Goal: Information Seeking & Learning: Check status

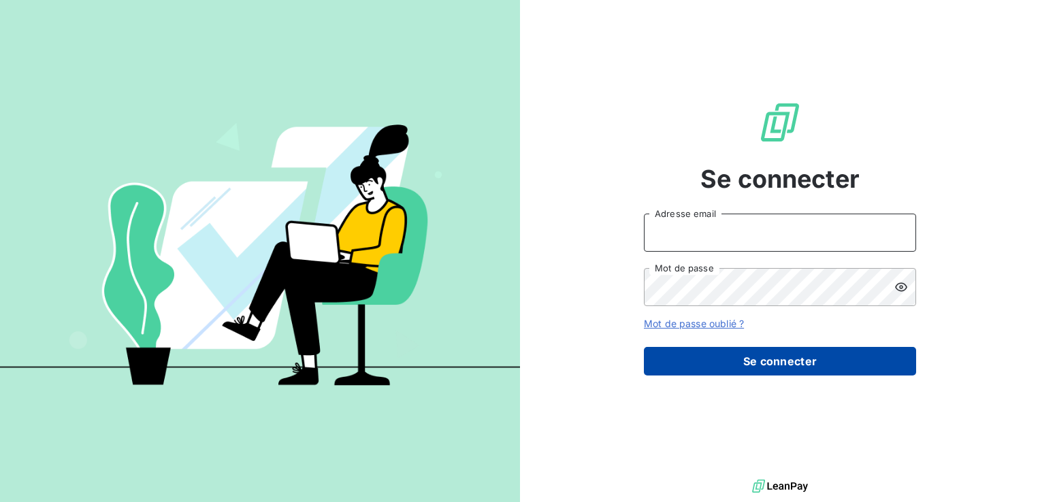
type input "hv@monier-environnement.com"
click at [730, 357] on button "Se connecter" at bounding box center [780, 361] width 272 height 29
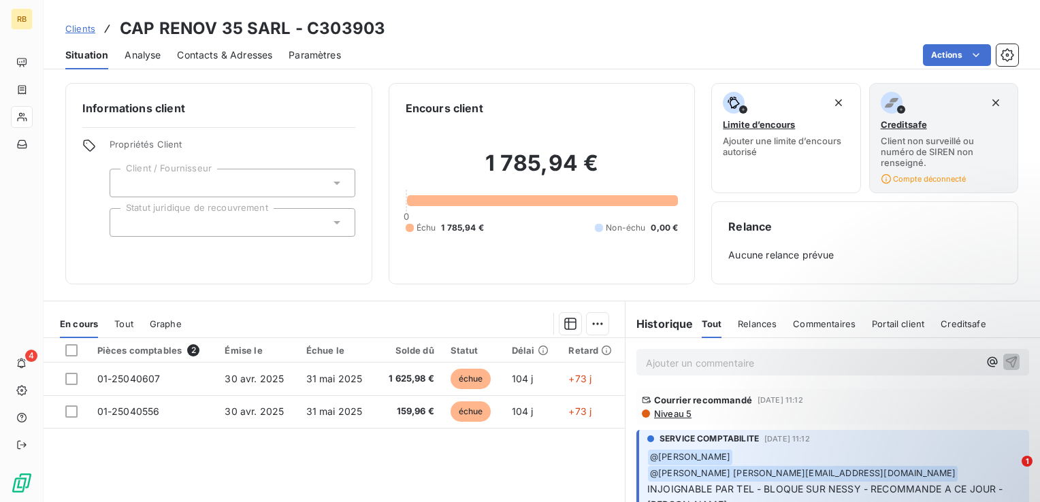
click at [539, 451] on div "Pièces comptables 2 Émise le Échue le Solde dû Statut Délai Retard 01-25040607 …" at bounding box center [334, 469] width 581 height 262
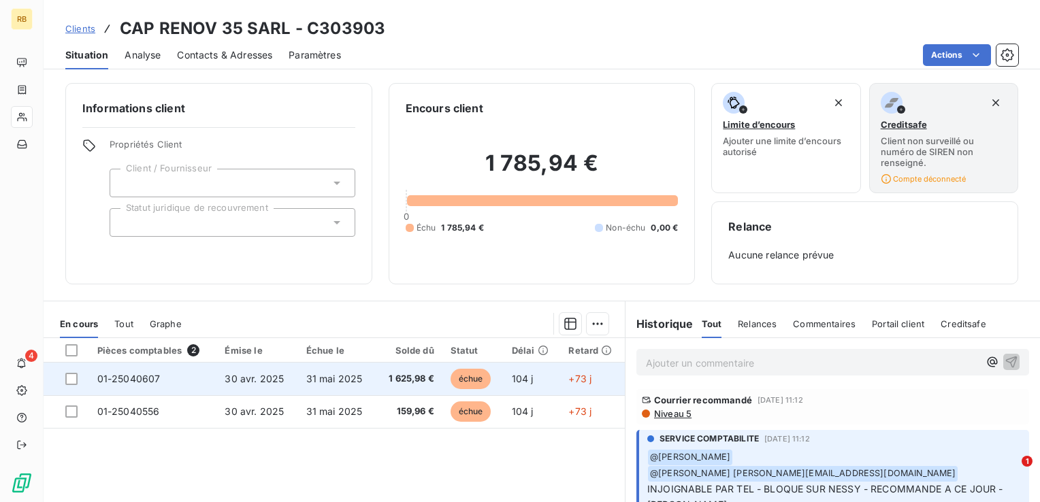
click at [361, 380] on td "31 mai 2025" at bounding box center [337, 379] width 78 height 33
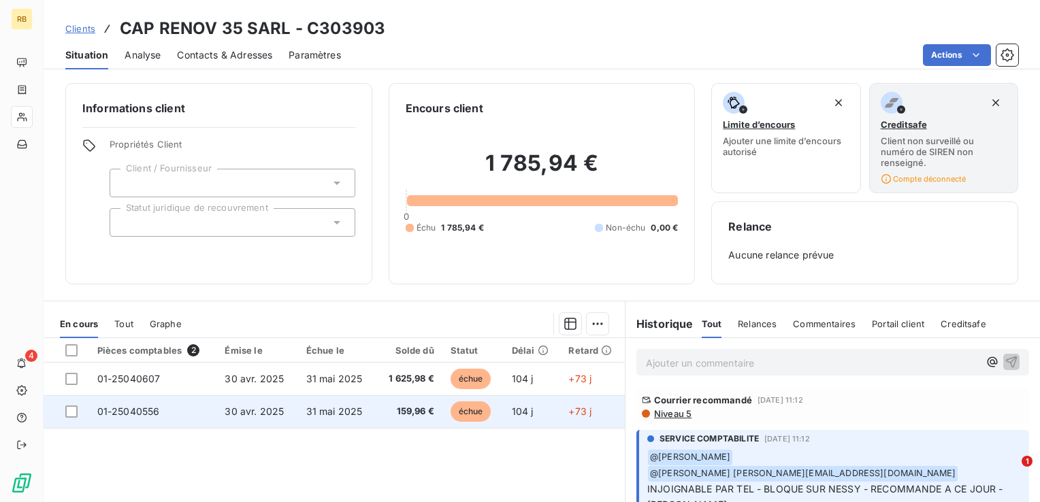
click at [406, 407] on span "159,96 €" at bounding box center [409, 412] width 50 height 14
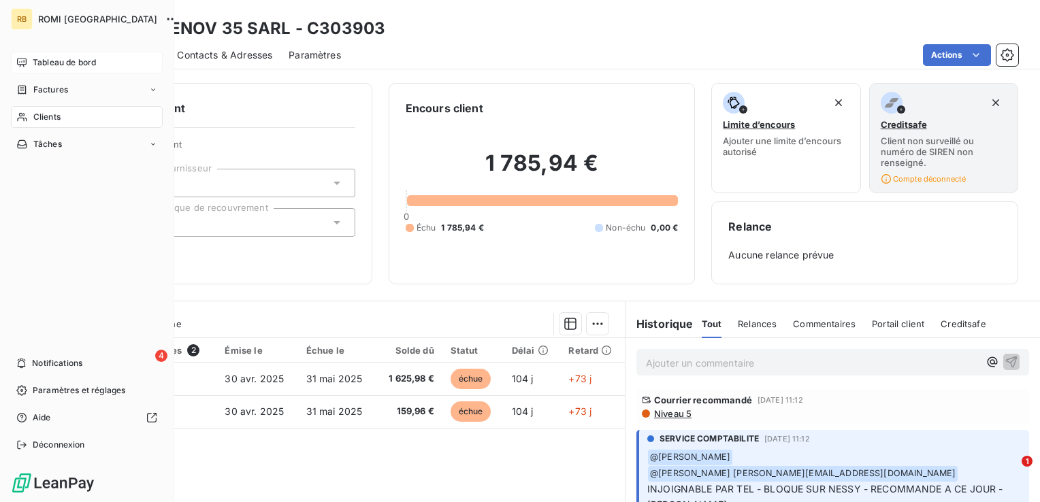
click at [71, 61] on span "Tableau de bord" at bounding box center [64, 62] width 63 height 12
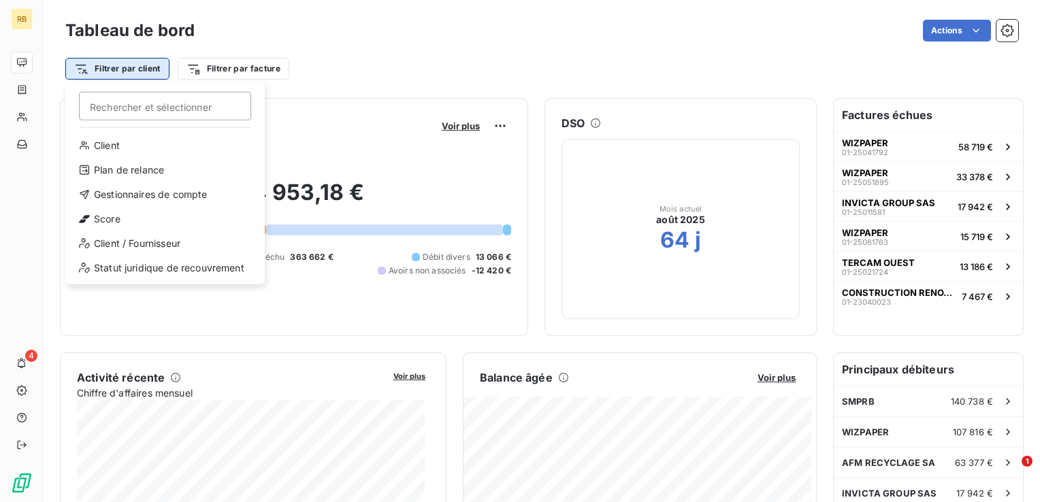
click at [127, 69] on html "RB 4 Tableau de bord Actions Filtrer par client Rechercher et sélectionner Clie…" at bounding box center [520, 251] width 1040 height 502
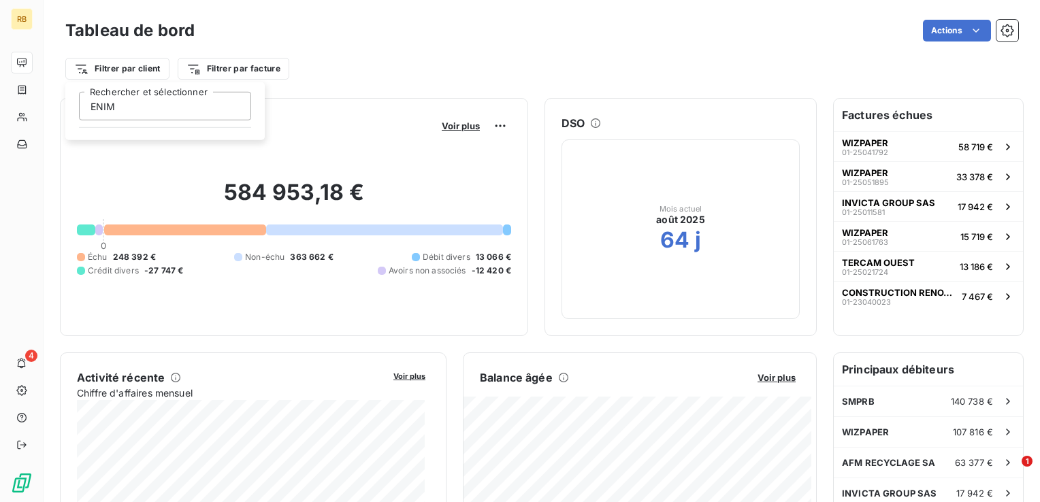
click at [189, 101] on input "ENIM" at bounding box center [165, 106] width 172 height 29
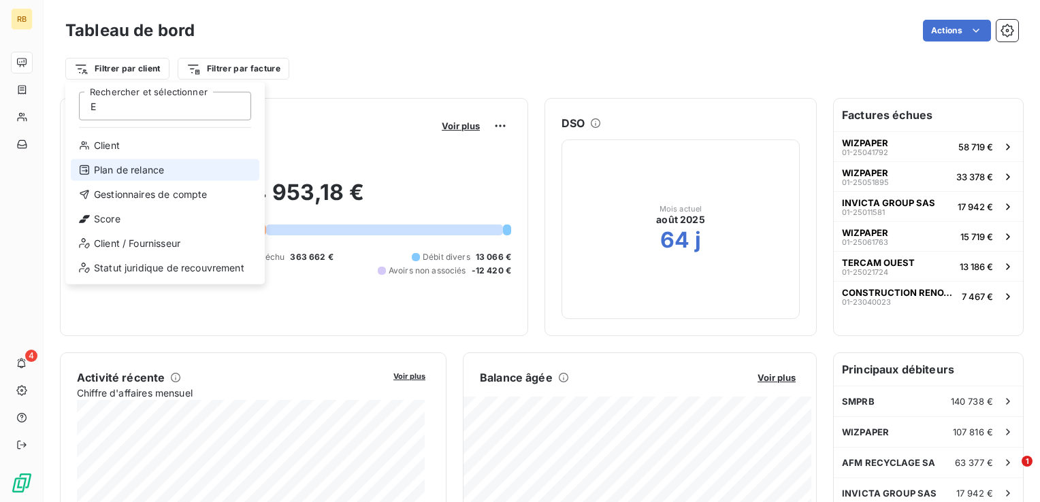
type input "E"
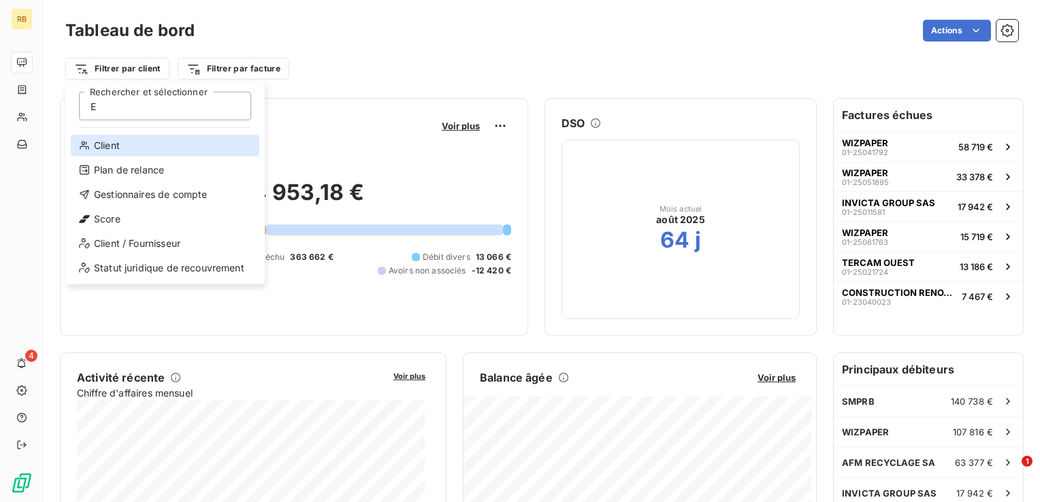
click at [147, 142] on div "Client" at bounding box center [165, 146] width 189 height 22
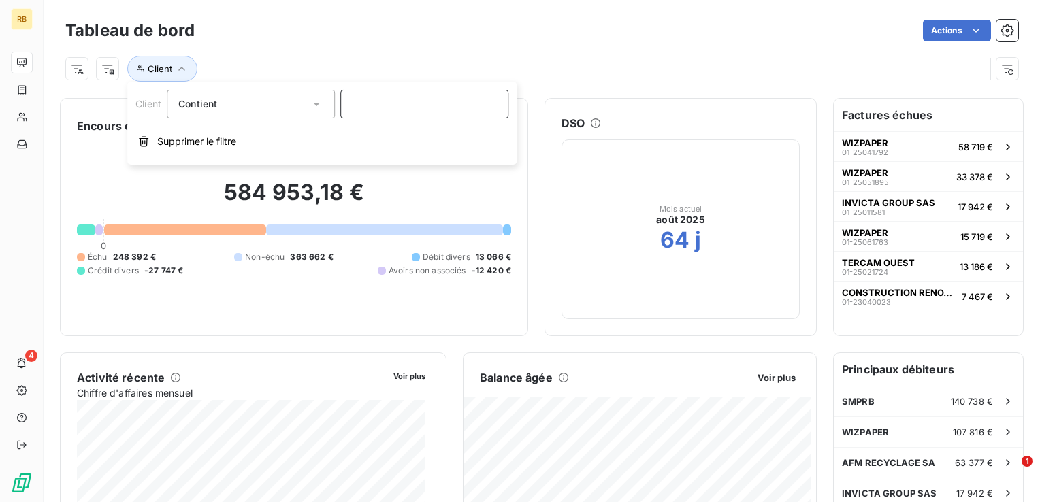
click at [421, 101] on input at bounding box center [424, 104] width 168 height 29
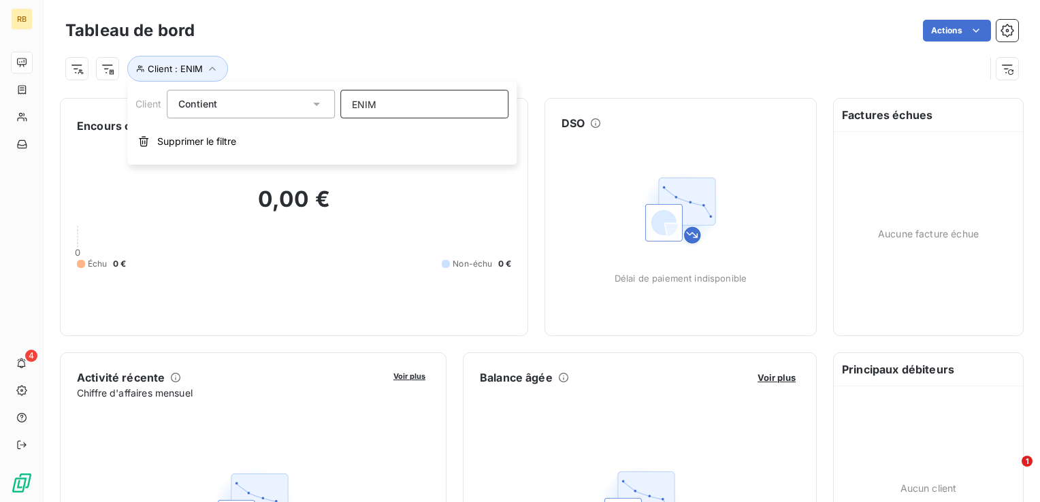
type input "ENIM"
click at [240, 110] on div "Contient" at bounding box center [243, 104] width 131 height 19
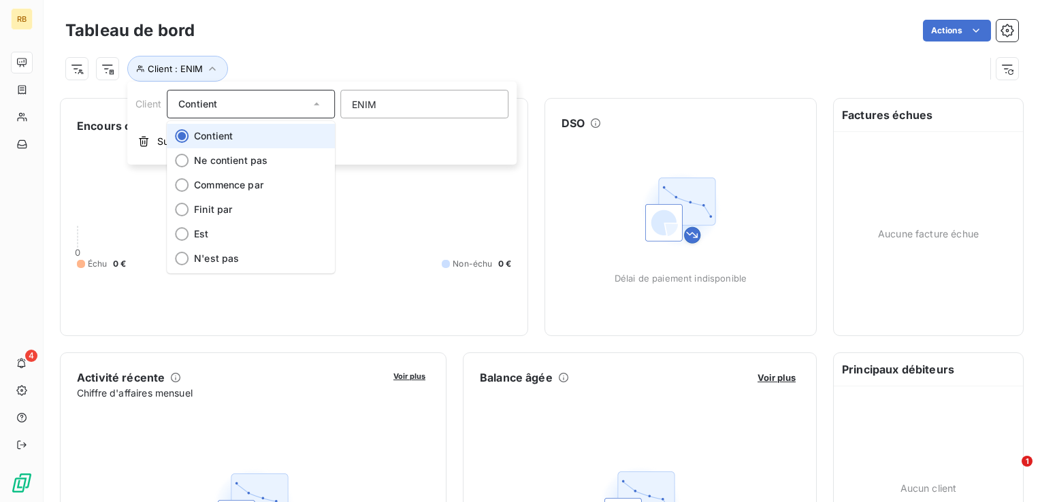
click at [269, 143] on li "Contient" at bounding box center [251, 136] width 168 height 24
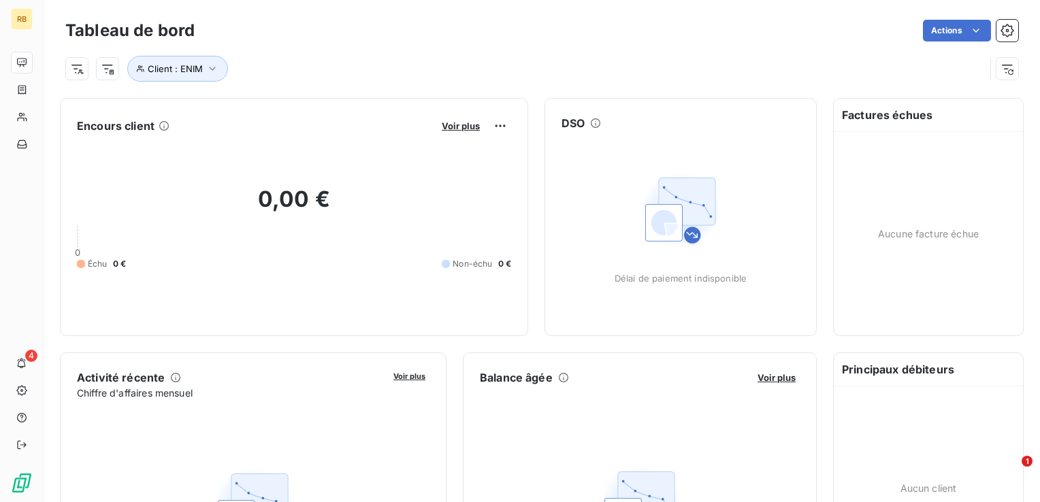
click at [421, 203] on h2 "0,00 €" at bounding box center [294, 206] width 434 height 41
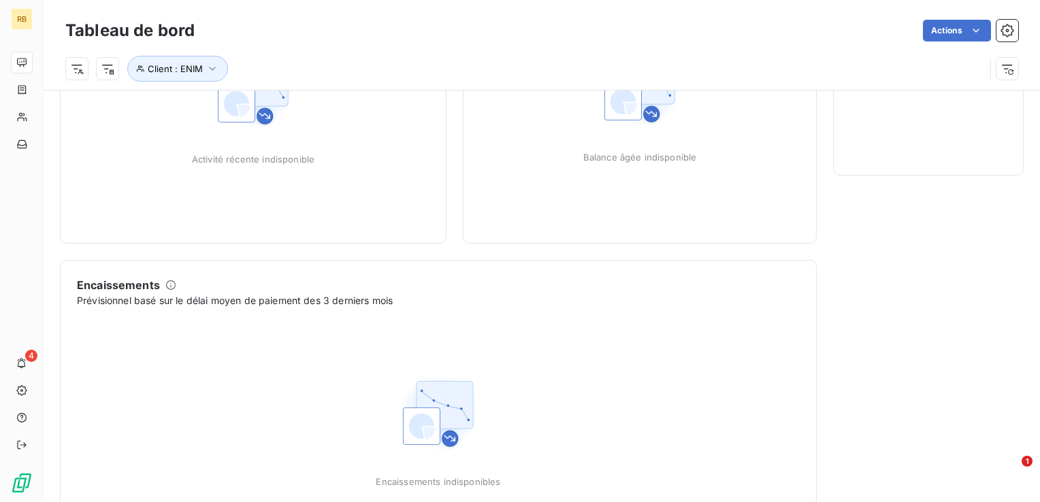
scroll to position [501, 0]
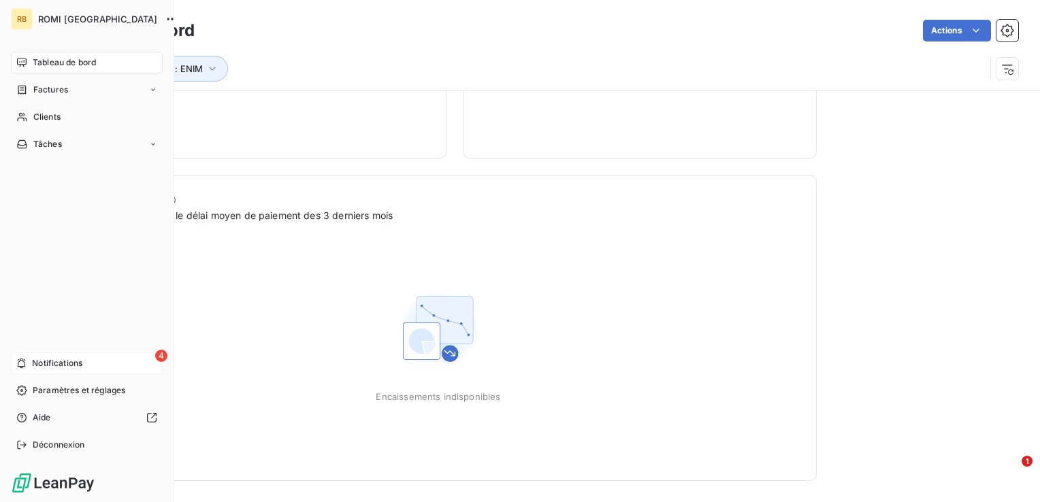
click at [16, 356] on div "4 Notifications" at bounding box center [87, 364] width 152 height 22
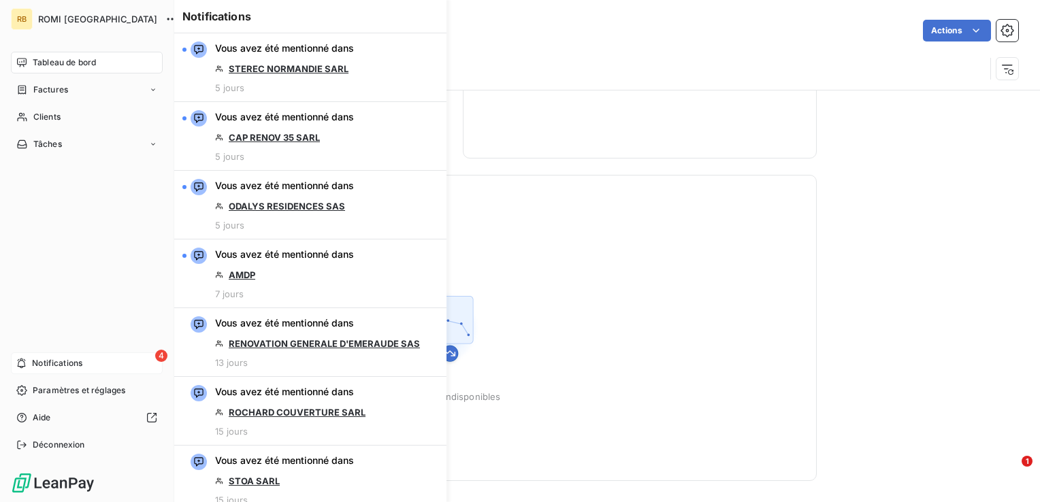
click at [89, 363] on div "4 Notifications" at bounding box center [87, 364] width 152 height 22
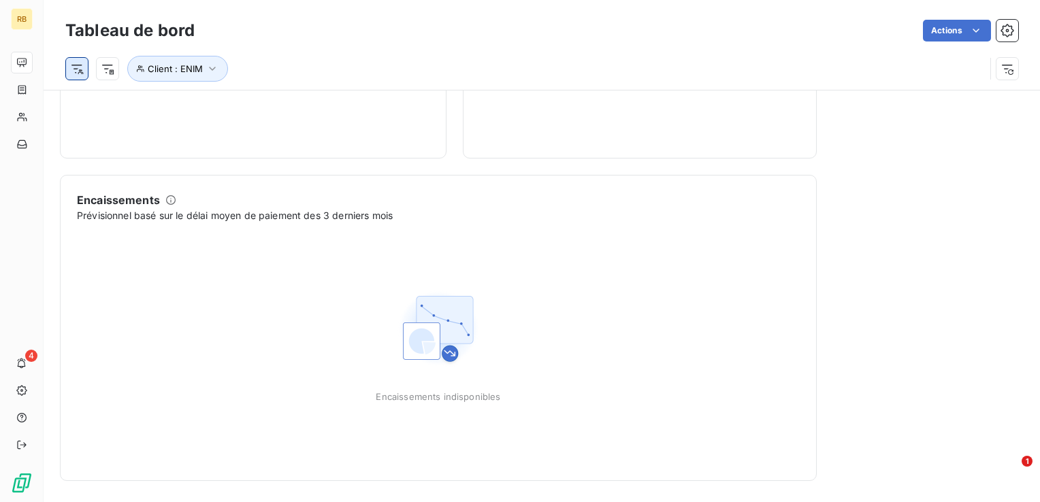
click at [83, 67] on html "RB 4 Tableau de bord Actions Client : ENIM Encours client Voir plus 0,00 € 0 Éc…" at bounding box center [520, 251] width 1040 height 502
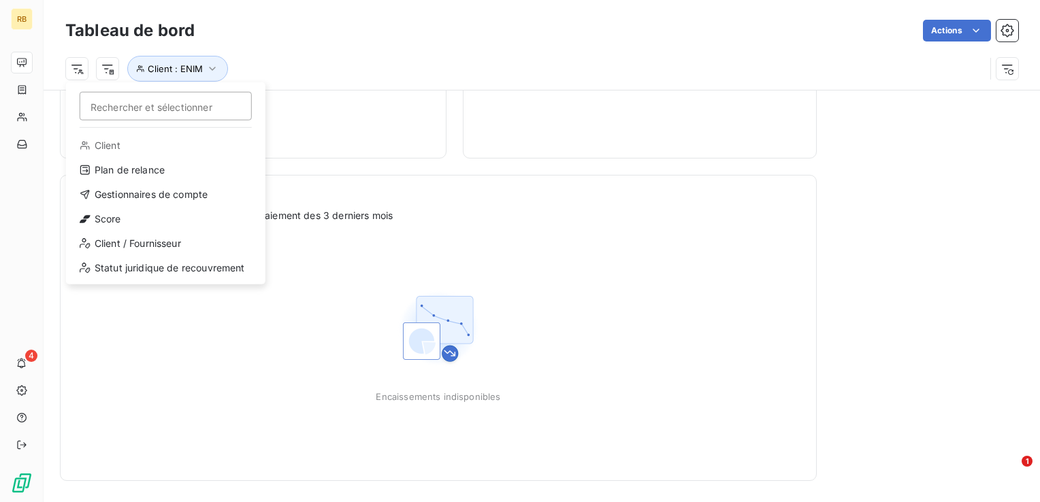
click at [135, 105] on input "Rechercher et sélectionner" at bounding box center [166, 106] width 172 height 29
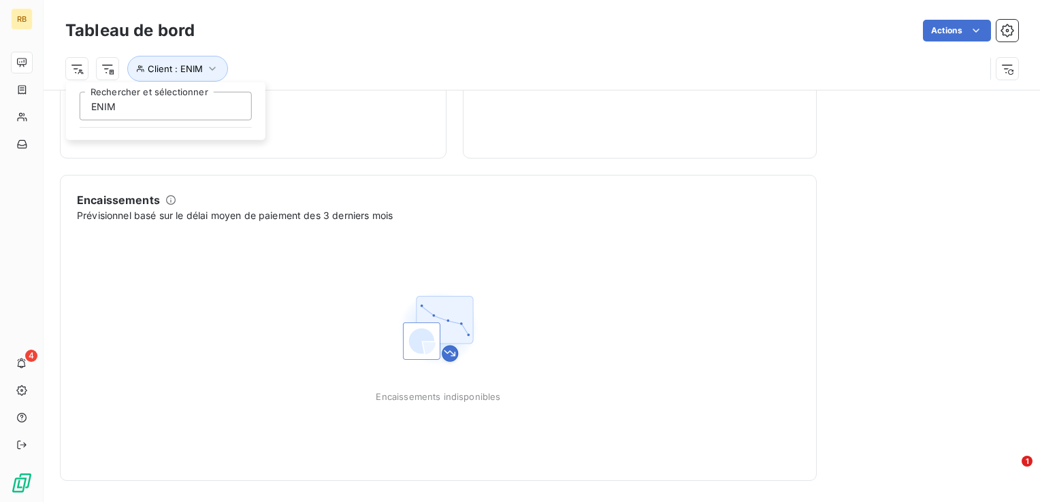
type input "ENIM"
click at [201, 69] on html "RB 4 Tableau de bord Actions ENIM Rechercher et sélectionner Client : ENIM Enco…" at bounding box center [520, 251] width 1040 height 502
click at [213, 75] on icon "button" at bounding box center [213, 69] width 14 height 14
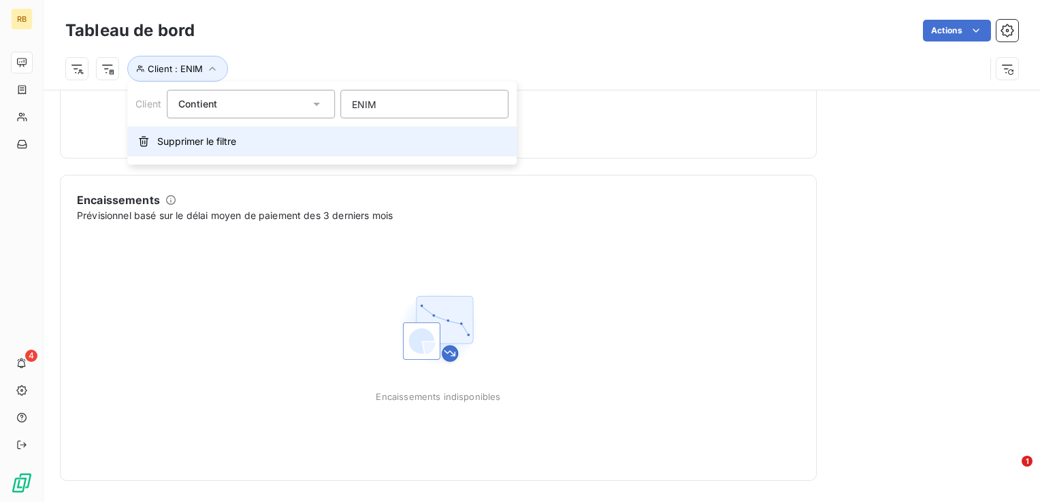
click at [210, 137] on span "Supprimer le filtre" at bounding box center [196, 142] width 79 height 14
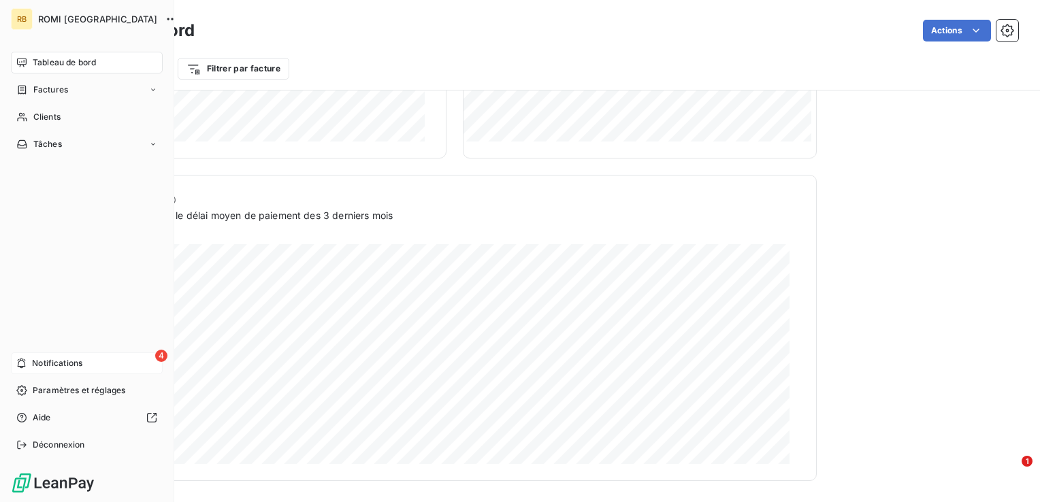
click at [52, 356] on div "4 Notifications" at bounding box center [87, 364] width 152 height 22
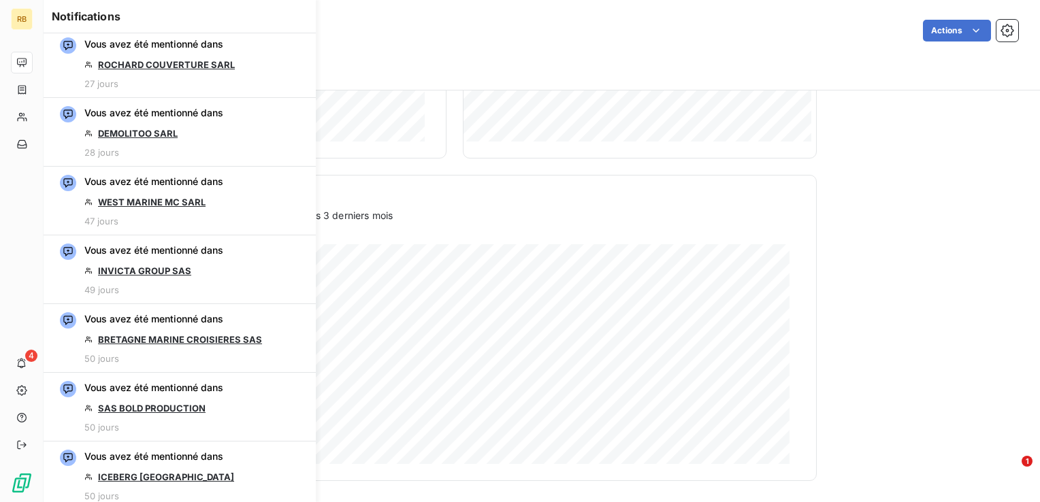
scroll to position [1021, 0]
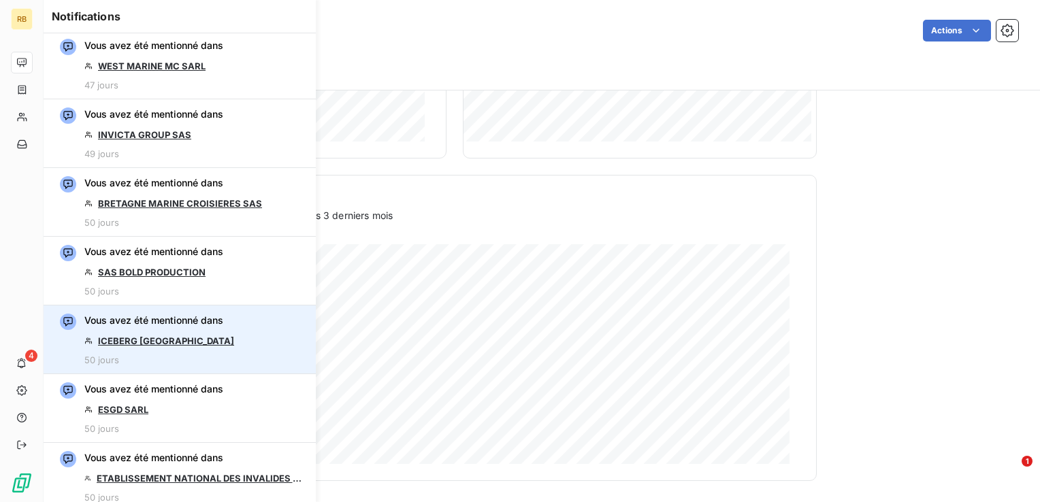
click at [193, 342] on link "ICEBERG [GEOGRAPHIC_DATA]" at bounding box center [166, 340] width 136 height 11
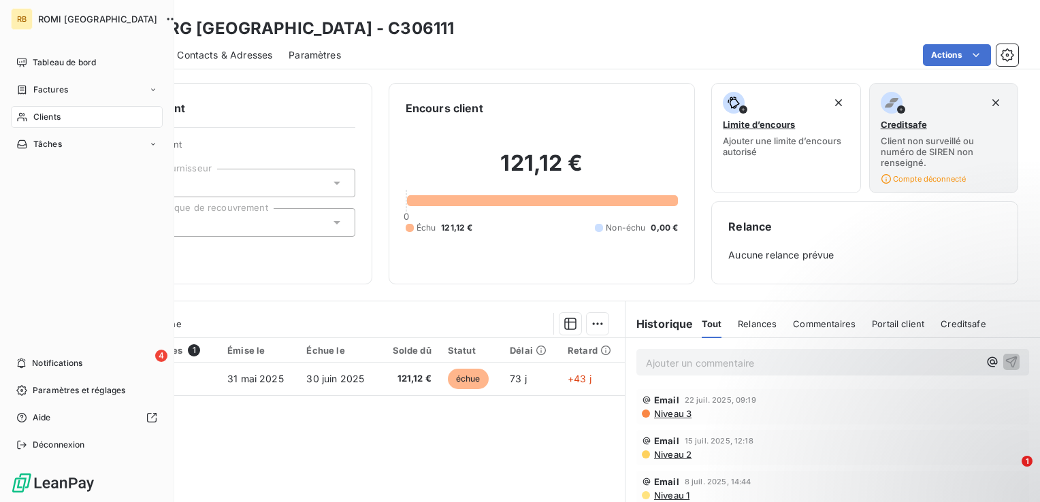
click at [90, 24] on span "ROMI [GEOGRAPHIC_DATA]" at bounding box center [97, 19] width 119 height 11
click at [46, 14] on span "ROMI [GEOGRAPHIC_DATA]" at bounding box center [97, 19] width 119 height 11
click at [84, 58] on span "Tableau de bord" at bounding box center [64, 62] width 63 height 12
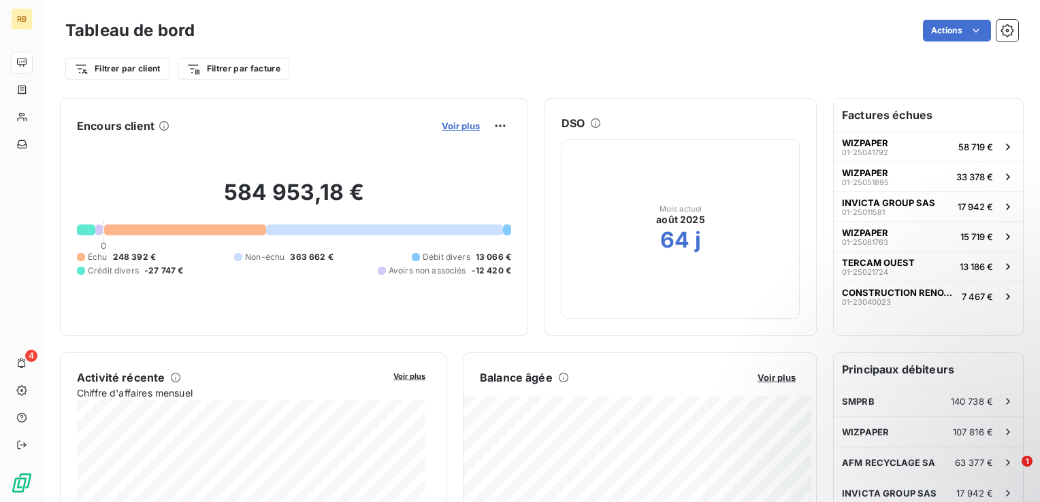
click at [442, 131] on span "Voir plus" at bounding box center [461, 125] width 38 height 11
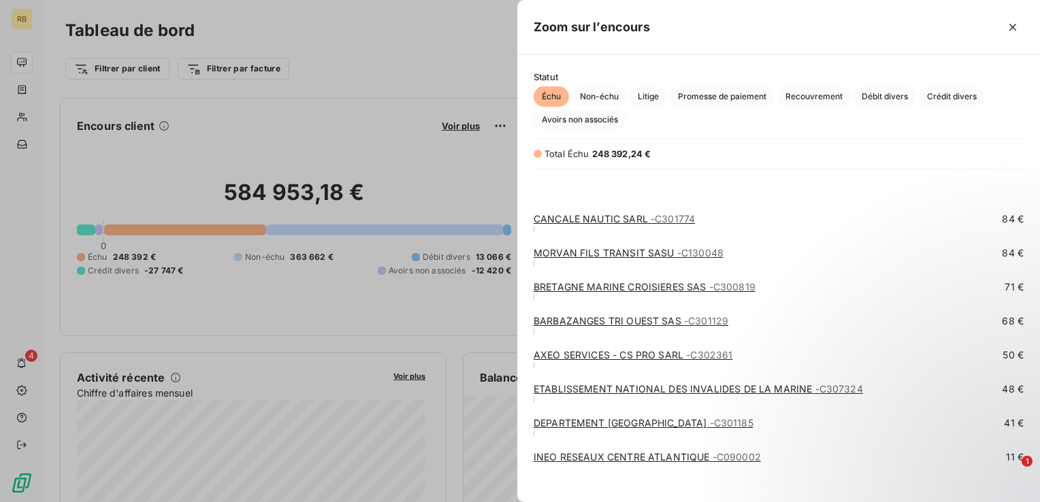
scroll to position [2429, 0]
